Goal: Find specific page/section: Find specific page/section

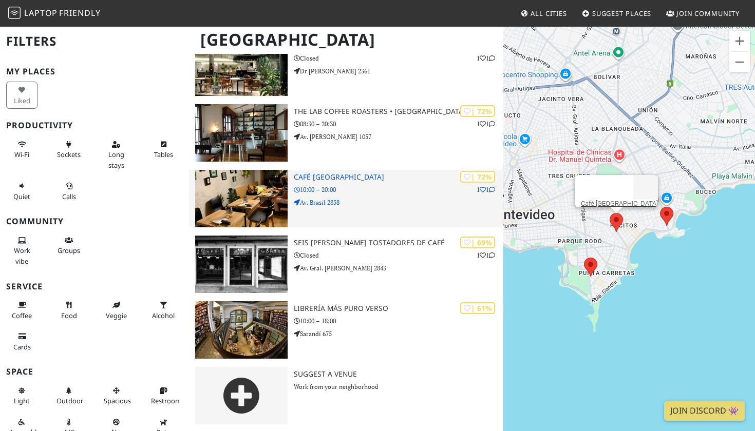
scroll to position [114, 0]
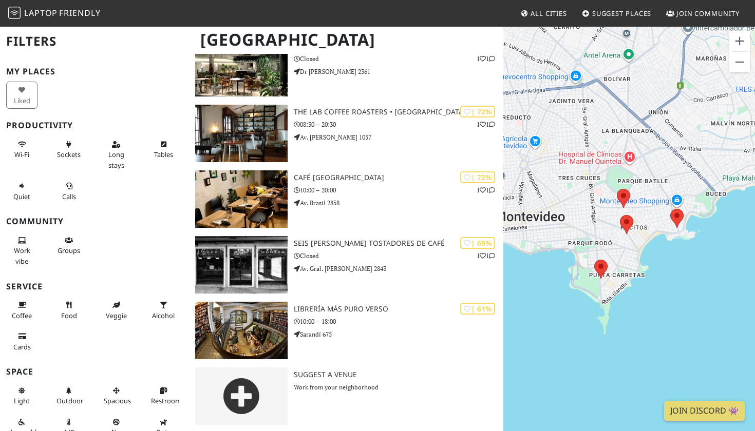
drag, startPoint x: 674, startPoint y: 197, endPoint x: 558, endPoint y: 203, distance: 116.2
click at [559, 202] on div at bounding box center [629, 241] width 252 height 431
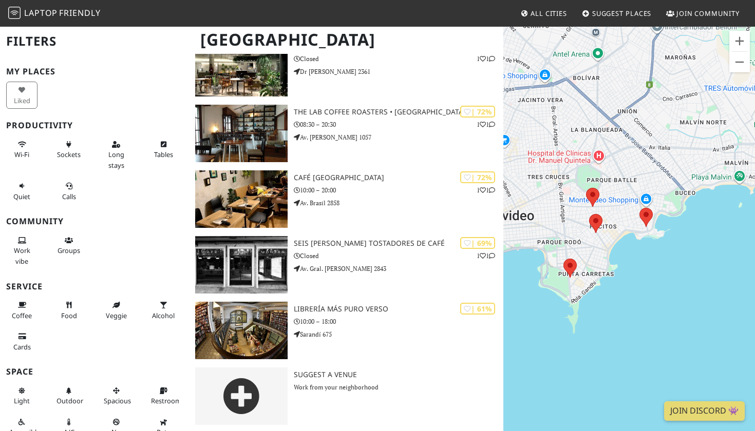
drag, startPoint x: 659, startPoint y: 162, endPoint x: 650, endPoint y: 160, distance: 9.5
click at [650, 160] on div at bounding box center [629, 241] width 252 height 431
click at [586, 187] on area at bounding box center [586, 187] width 0 height 0
click at [569, 156] on div at bounding box center [583, 161] width 97 height 25
click at [572, 167] on div at bounding box center [583, 161] width 97 height 25
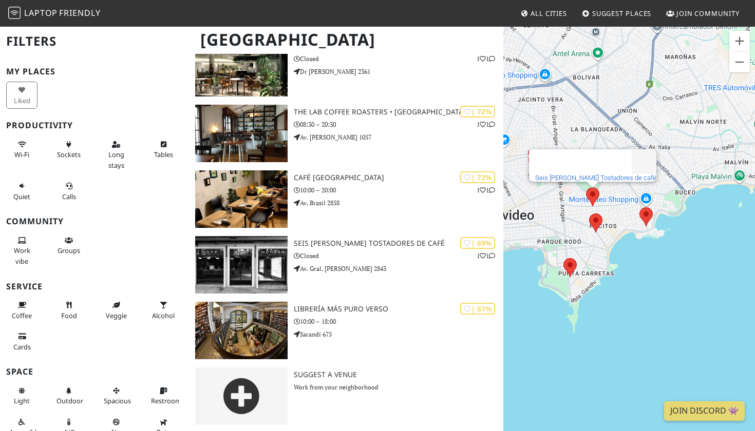
click at [578, 174] on link "Seis [PERSON_NAME] Tostadores de café" at bounding box center [595, 178] width 121 height 8
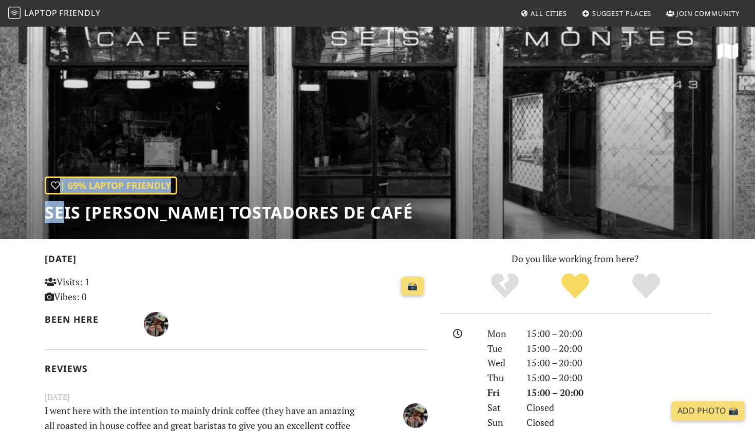
drag, startPoint x: 348, startPoint y: 217, endPoint x: 60, endPoint y: 215, distance: 288.7
click at [60, 215] on div "| 69% Laptop Friendly Seis Montes Tostadores de café" at bounding box center [377, 133] width 755 height 214
click at [60, 215] on h1 "Seis [PERSON_NAME] Tostadores de café" at bounding box center [229, 213] width 368 height 20
